Goal: Transaction & Acquisition: Purchase product/service

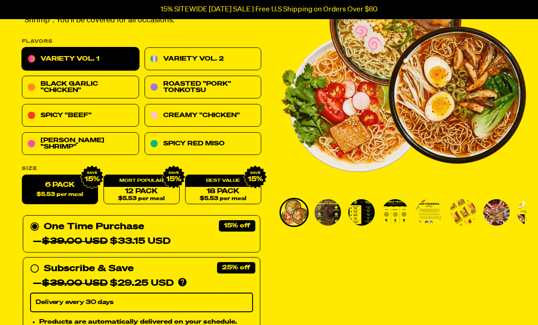
scroll to position [124, 0]
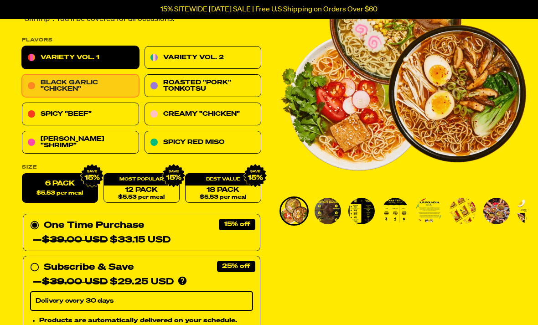
click at [121, 92] on link "Black Garlic "Chicken"" at bounding box center [80, 86] width 117 height 23
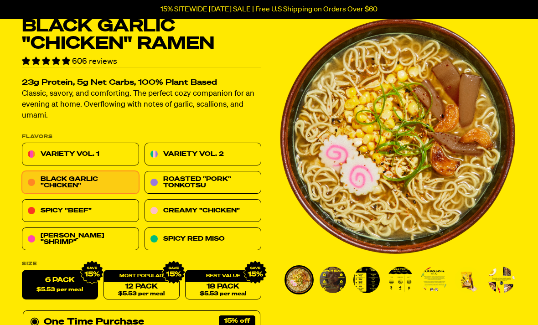
scroll to position [51, 0]
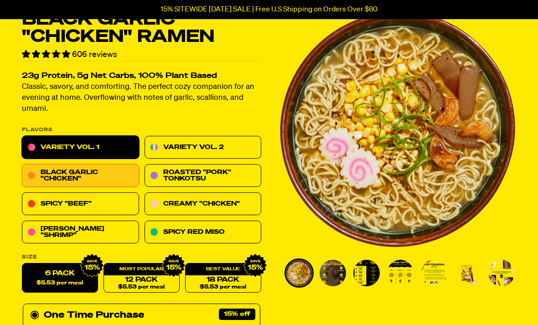
click at [99, 146] on link "Variety Vol. 1" at bounding box center [80, 147] width 117 height 23
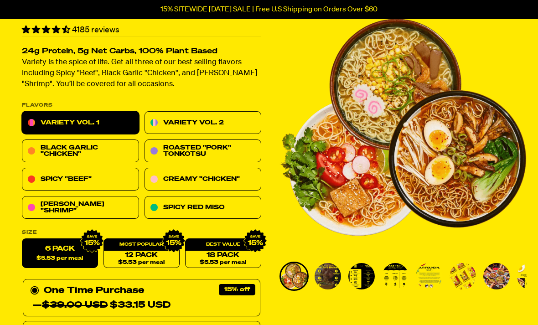
scroll to position [58, 0]
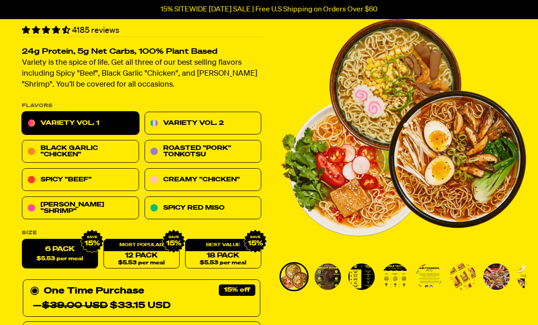
click at [328, 280] on img "Go to slide 2" at bounding box center [328, 277] width 26 height 26
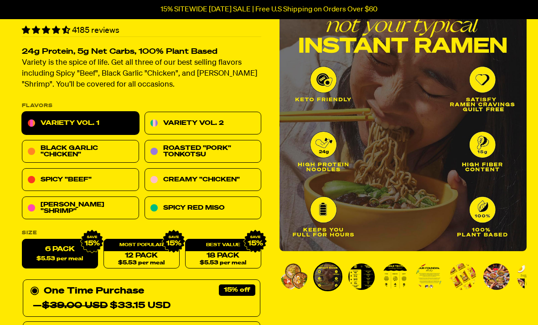
click at [361, 271] on img "Go to slide 3" at bounding box center [362, 277] width 26 height 26
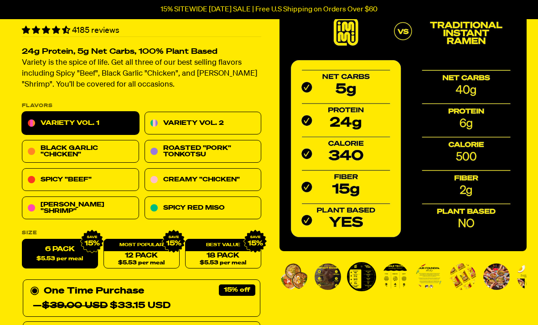
click at [393, 271] on img "Go to slide 4" at bounding box center [395, 277] width 26 height 26
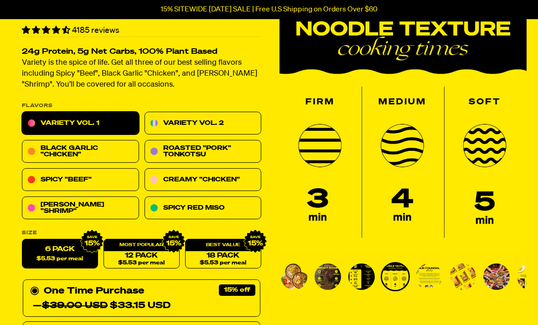
click at [432, 273] on img "Go to slide 5" at bounding box center [429, 277] width 26 height 26
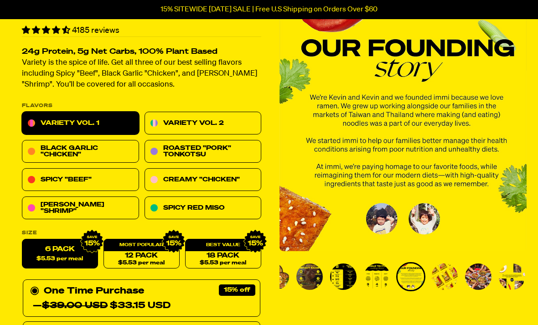
click at [450, 276] on img "Go to slide 6" at bounding box center [445, 277] width 26 height 26
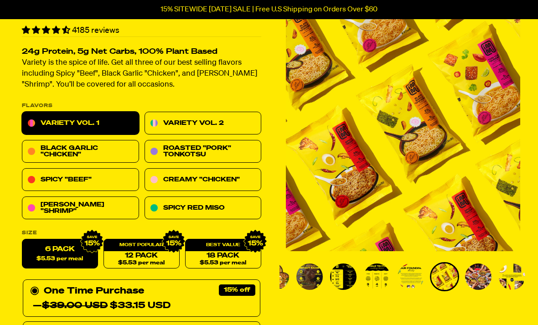
click at [481, 277] on img "Go to slide 7" at bounding box center [478, 277] width 26 height 26
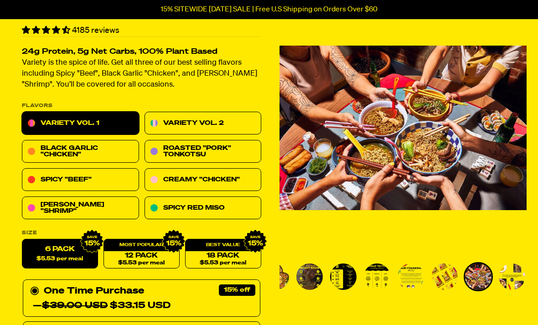
click at [517, 276] on img "Go to slide 8" at bounding box center [512, 277] width 26 height 26
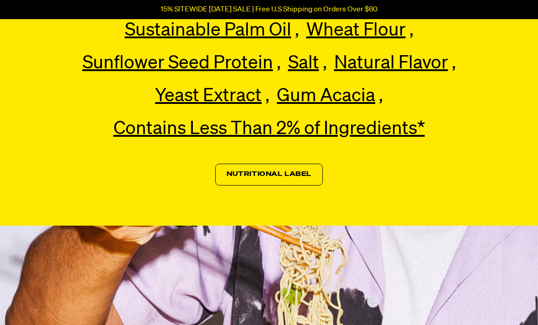
scroll to position [2227, 0]
click at [291, 169] on link "Nutritional Label" at bounding box center [269, 175] width 108 height 22
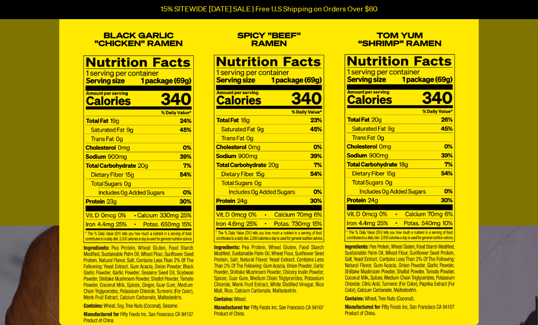
scroll to position [2251, 0]
